Goal: Transaction & Acquisition: Download file/media

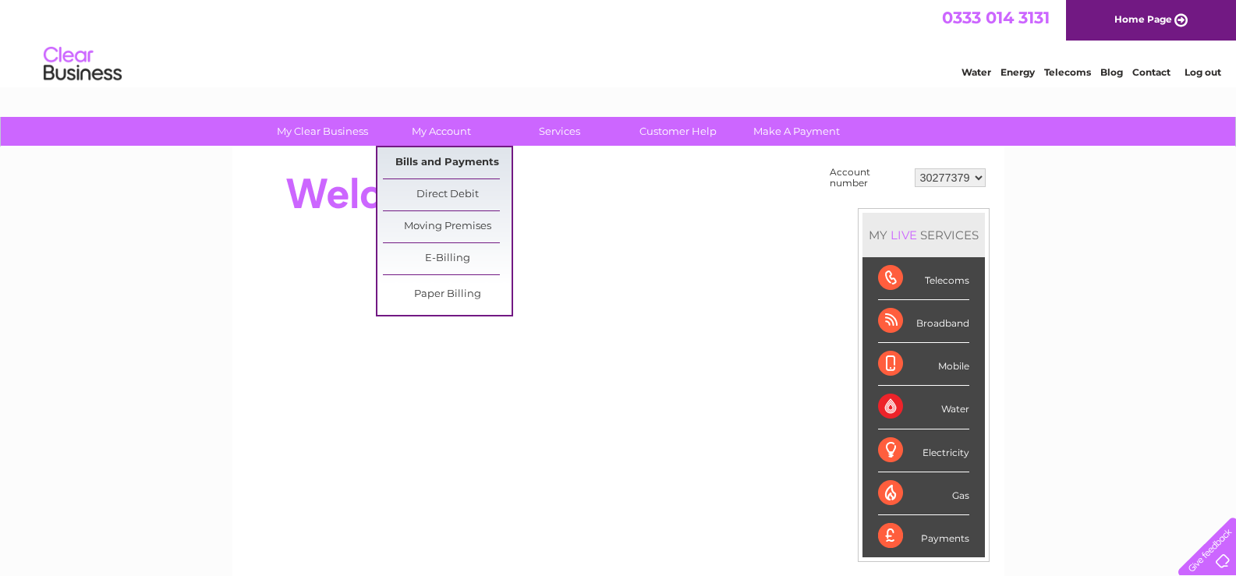
click at [448, 155] on link "Bills and Payments" at bounding box center [447, 162] width 129 height 31
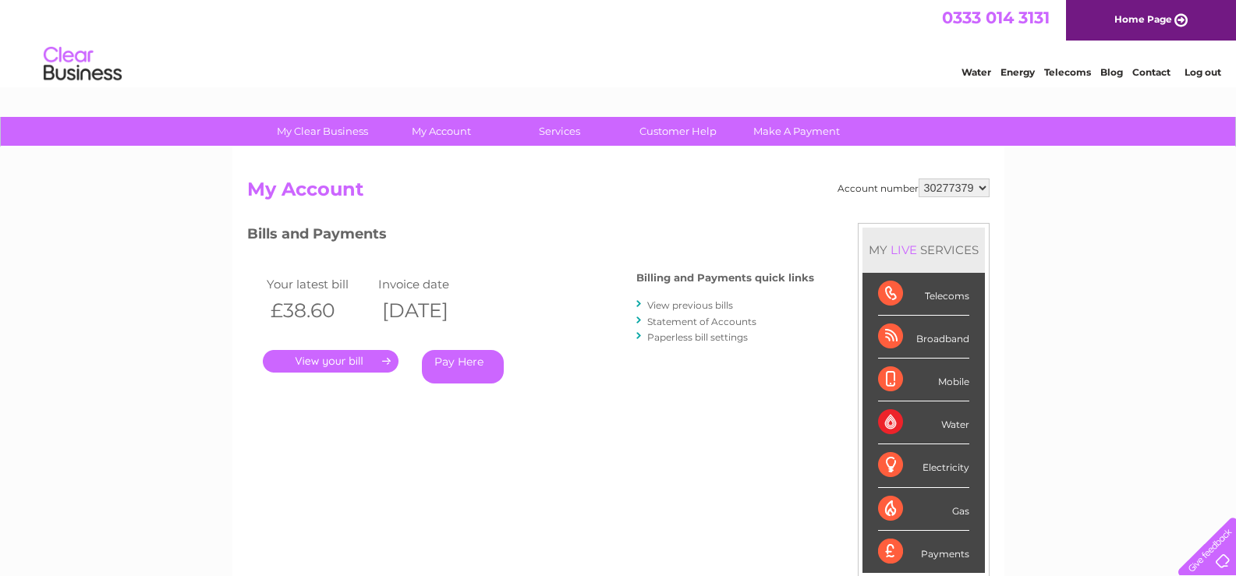
click at [372, 357] on link "." at bounding box center [331, 361] width 136 height 23
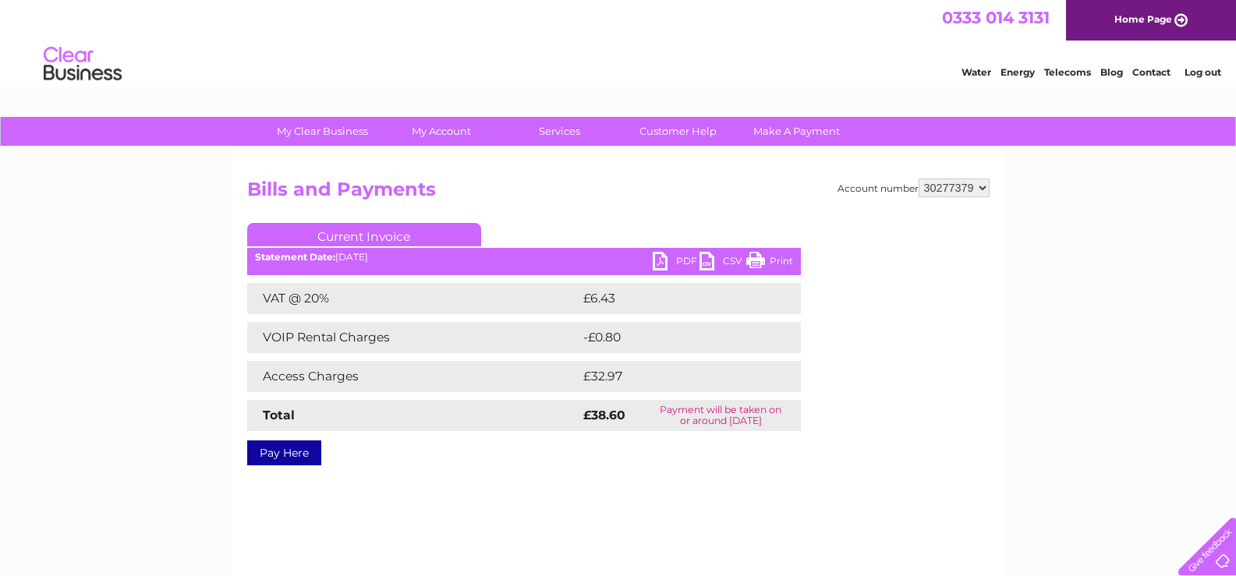
click at [675, 261] on link "PDF" at bounding box center [676, 263] width 47 height 23
